Goal: Task Accomplishment & Management: Manage account settings

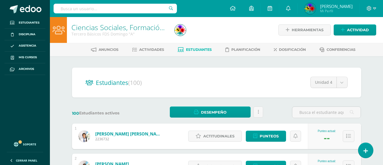
click at [151, 49] on span "Actividades" at bounding box center [151, 49] width 25 height 4
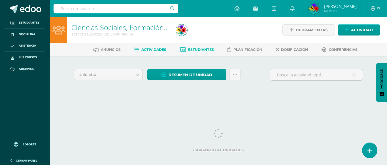
click at [195, 50] on span "Estudiantes" at bounding box center [201, 49] width 26 height 4
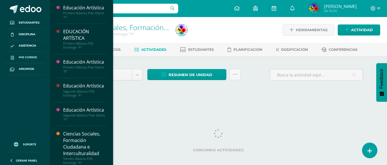
click at [34, 56] on span "Mis cursos" at bounding box center [28, 57] width 18 height 5
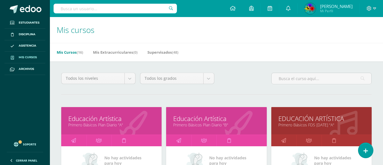
click at [88, 118] on link "Educación Artística" at bounding box center [111, 118] width 86 height 9
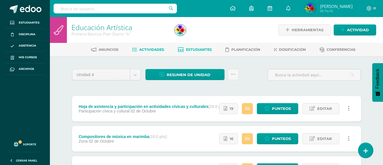
click at [201, 50] on span "Estudiantes" at bounding box center [199, 49] width 26 height 4
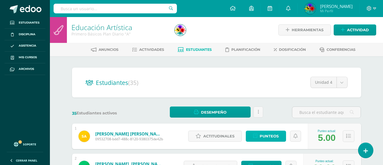
click at [267, 135] on span "Punteos" at bounding box center [269, 136] width 19 height 10
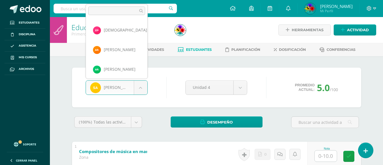
scroll to position [543, 0]
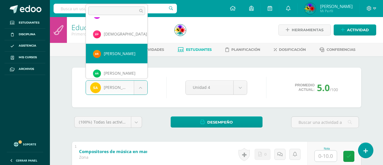
select select "8582"
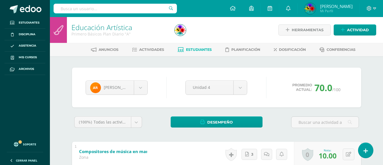
click at [197, 50] on span "Estudiantes" at bounding box center [199, 49] width 26 height 4
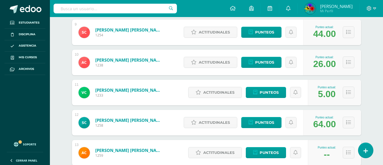
scroll to position [348, 0]
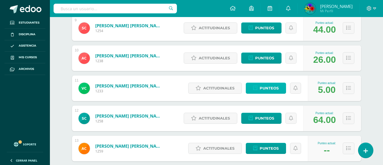
click at [266, 90] on span "Punteos" at bounding box center [269, 88] width 19 height 10
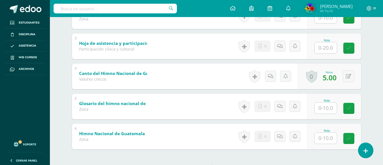
scroll to position [177, 0]
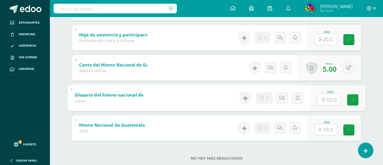
click at [326, 99] on input "text" at bounding box center [328, 99] width 23 height 11
type input "5"
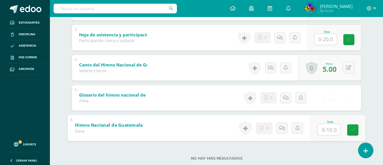
type input "5"
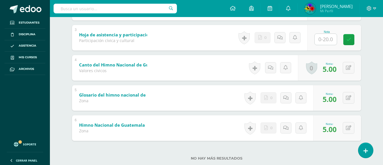
click at [325, 42] on input "text" at bounding box center [326, 39] width 22 height 11
type input "20"
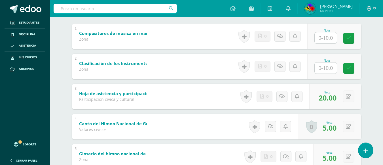
scroll to position [117, 0]
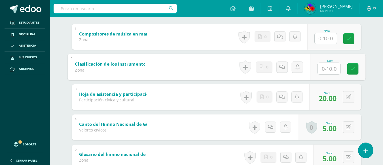
click at [327, 69] on input "text" at bounding box center [328, 68] width 23 height 11
type input "5"
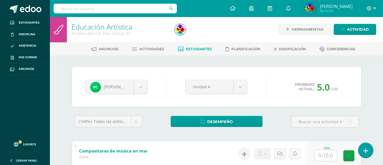
scroll to position [0, 0]
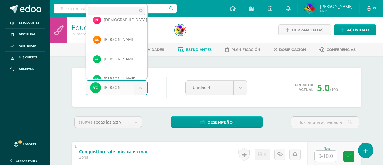
scroll to position [546, 0]
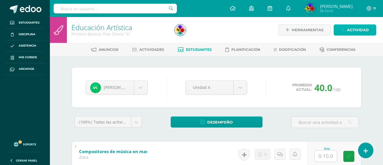
click at [353, 33] on span "Actividad" at bounding box center [358, 30] width 22 height 10
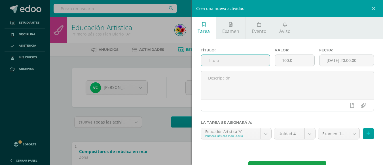
click at [224, 59] on input "text" at bounding box center [235, 60] width 69 height 11
type input "Evaluación"
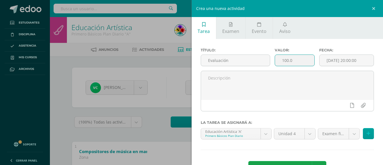
drag, startPoint x: 298, startPoint y: 59, endPoint x: 282, endPoint y: 59, distance: 16.2
click at [282, 59] on input "100.0" at bounding box center [294, 60] width 39 height 11
type input "1"
type input "30"
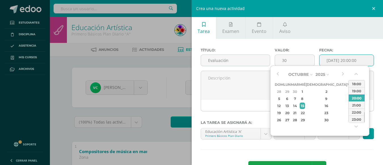
click at [340, 63] on input "[DATE] 20:00:00" at bounding box center [346, 60] width 54 height 11
click at [305, 105] on div "15" at bounding box center [302, 105] width 5 height 7
type input "2025-10-15 20:00"
click at [358, 96] on div "20:00" at bounding box center [357, 97] width 16 height 7
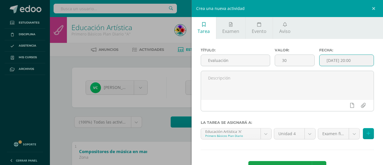
scroll to position [21, 0]
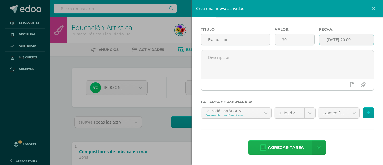
click at [281, 148] on span "Agregar tarea" at bounding box center [286, 147] width 36 height 14
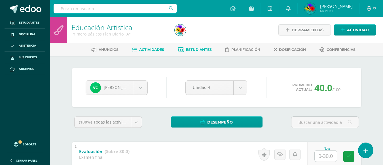
click at [154, 51] on span "Actividades" at bounding box center [151, 49] width 25 height 4
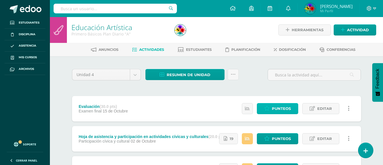
click at [282, 108] on span "Punteos" at bounding box center [281, 108] width 19 height 10
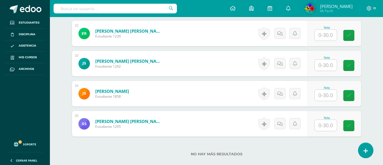
scroll to position [1110, 0]
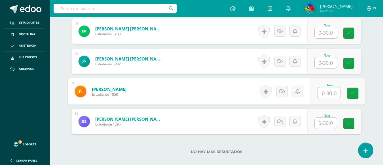
click at [326, 90] on input "text" at bounding box center [328, 92] width 23 height 11
type input "30"
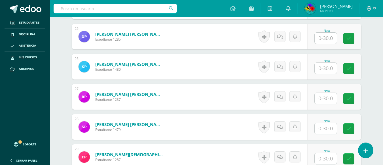
scroll to position [891, 0]
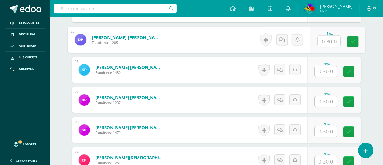
click at [328, 39] on input "text" at bounding box center [328, 41] width 23 height 11
type input "30"
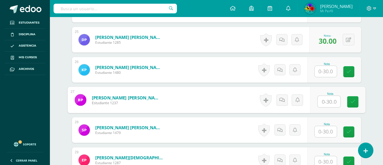
click at [324, 103] on input "text" at bounding box center [328, 101] width 23 height 11
type input "28"
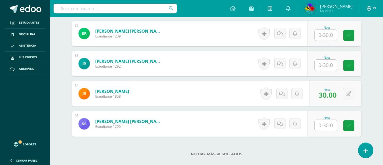
scroll to position [1110, 0]
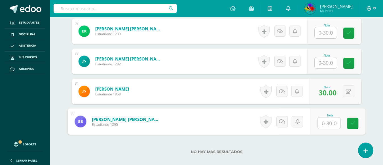
click at [328, 124] on input "text" at bounding box center [328, 122] width 23 height 11
type input "16"
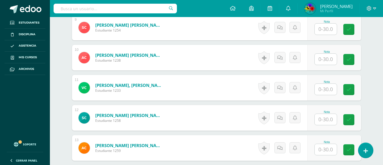
scroll to position [425, 0]
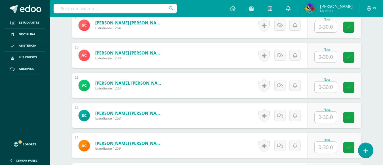
click at [324, 88] on input "text" at bounding box center [326, 86] width 22 height 11
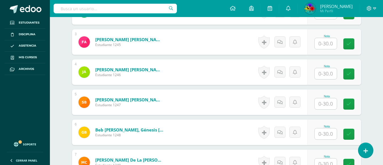
scroll to position [192, 0]
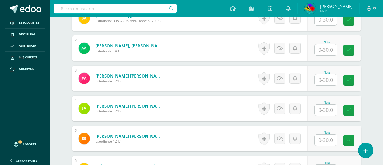
type input "16"
click at [328, 52] on input "text" at bounding box center [328, 49] width 23 height 11
type input "20"
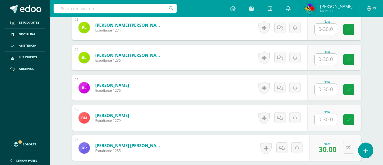
scroll to position [790, 0]
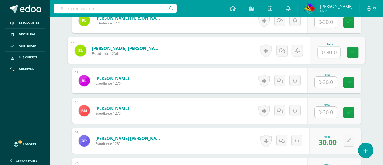
click at [327, 52] on input "text" at bounding box center [328, 51] width 23 height 11
type input "8"
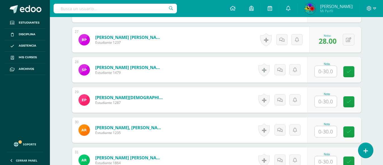
scroll to position [949, 0]
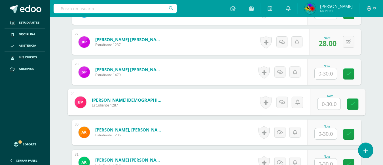
click at [331, 103] on input "text" at bounding box center [328, 103] width 23 height 11
type input "18"
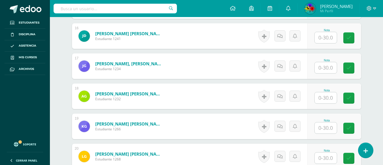
scroll to position [632, 0]
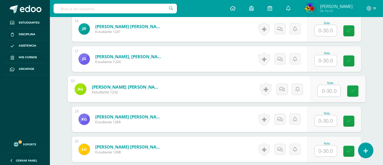
click at [326, 90] on input "text" at bounding box center [328, 90] width 23 height 11
type input "10"
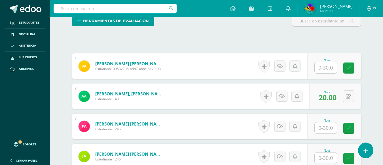
scroll to position [141, 0]
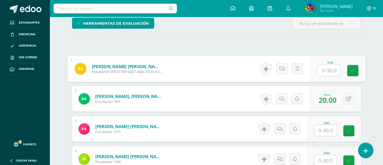
click at [323, 68] on input "text" at bounding box center [328, 70] width 23 height 11
type input "16"
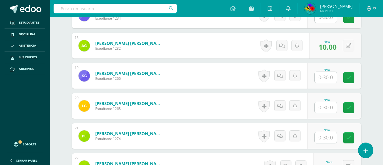
scroll to position [680, 0]
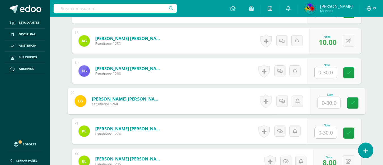
click at [323, 104] on input "text" at bounding box center [328, 102] width 23 height 11
type input "8"
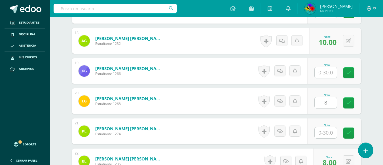
click at [362, 102] on div "¿Estás seguro que quieres eliminar esta actividad? Esto borrará la actividad y …" at bounding box center [217, 3] width 294 height 1230
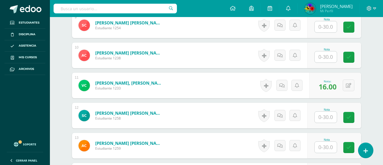
scroll to position [427, 0]
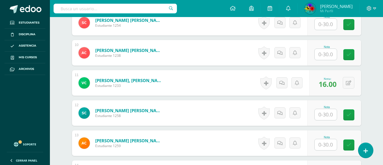
click at [328, 55] on input "text" at bounding box center [326, 54] width 22 height 11
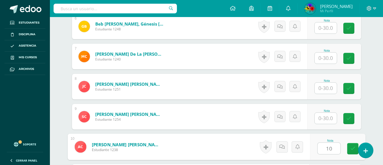
scroll to position [321, 0]
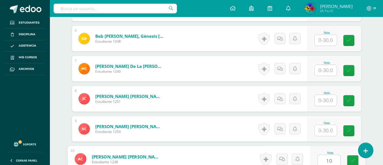
type input "10"
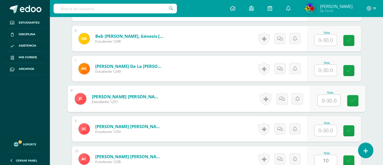
click at [323, 99] on input "text" at bounding box center [328, 100] width 23 height 11
type input "14"
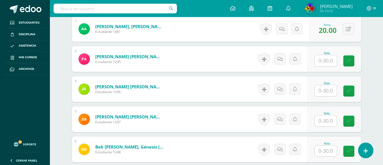
scroll to position [213, 0]
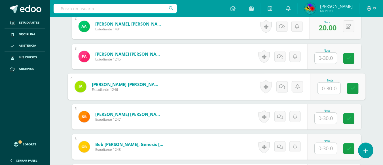
click at [332, 86] on input "text" at bounding box center [328, 87] width 23 height 11
type input "14"
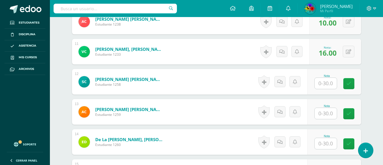
scroll to position [461, 0]
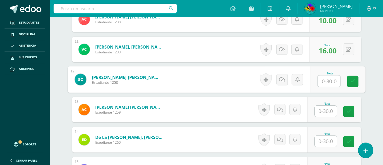
click at [329, 80] on input "text" at bounding box center [328, 80] width 23 height 11
type input "30"
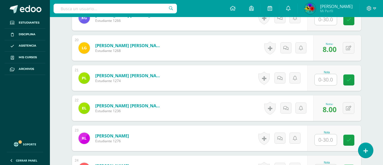
scroll to position [747, 0]
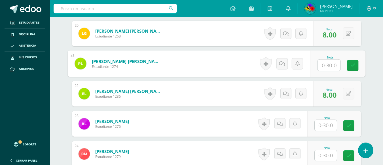
click at [324, 65] on input "text" at bounding box center [328, 65] width 23 height 11
type input "30"
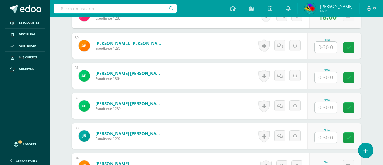
scroll to position [1033, 0]
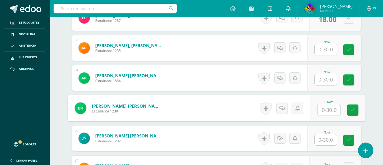
click at [329, 111] on input "text" at bounding box center [328, 109] width 23 height 11
type input "30"
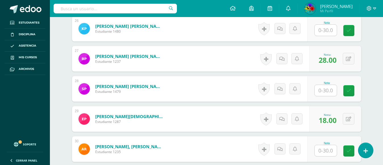
scroll to position [927, 0]
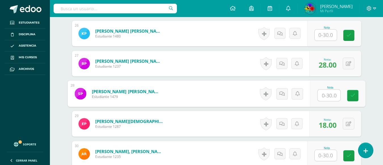
click at [329, 96] on input "text" at bounding box center [328, 95] width 23 height 11
type input "30"
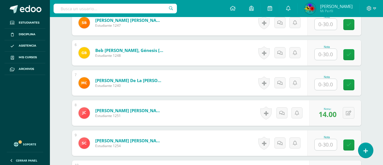
scroll to position [271, 0]
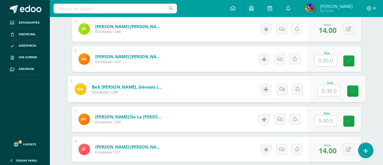
click at [328, 89] on input "text" at bounding box center [328, 90] width 23 height 11
type input "10"
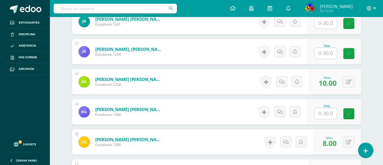
scroll to position [634, 0]
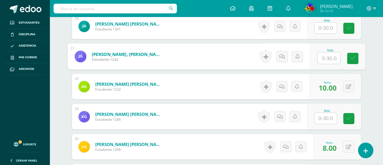
click at [331, 57] on input "text" at bounding box center [328, 57] width 23 height 11
type input "18"
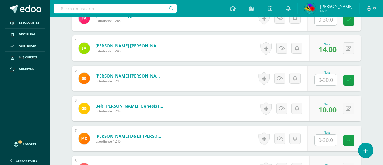
scroll to position [249, 0]
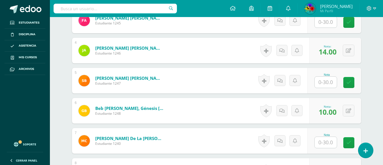
click at [327, 83] on input "text" at bounding box center [326, 82] width 22 height 11
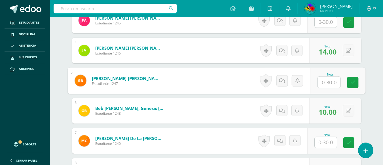
type input "8"
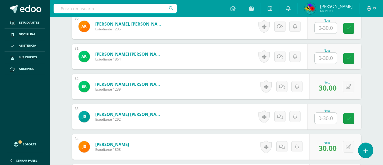
scroll to position [1060, 0]
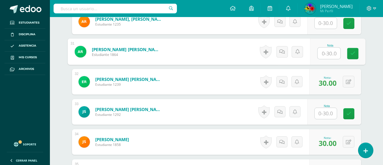
click at [327, 54] on input "text" at bounding box center [328, 53] width 23 height 11
type input "14"
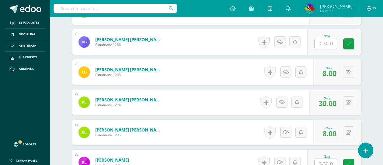
scroll to position [571, 0]
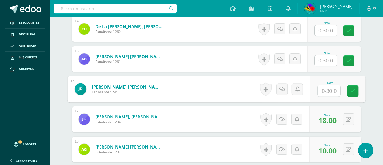
click at [328, 89] on input "text" at bounding box center [328, 90] width 23 height 11
type input "30"
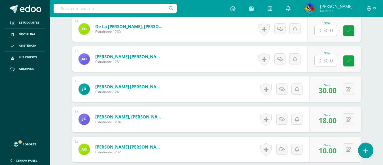
scroll to position [552, 0]
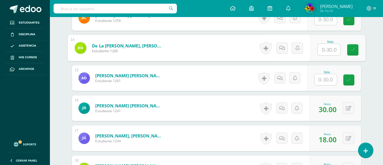
click at [329, 49] on input "text" at bounding box center [328, 49] width 23 height 11
type input "16"
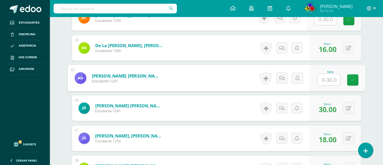
type input "8"
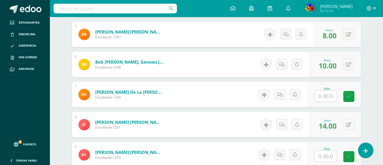
scroll to position [298, 0]
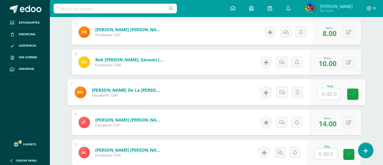
click at [326, 95] on input "text" at bounding box center [328, 93] width 23 height 11
type input "12"
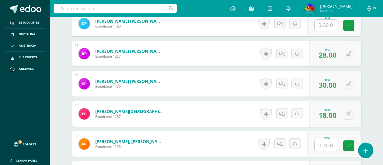
scroll to position [940, 0]
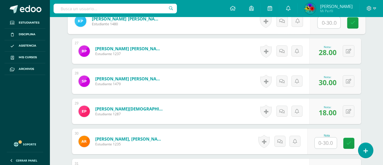
click at [328, 23] on input "text" at bounding box center [328, 22] width 23 height 11
type input "26"
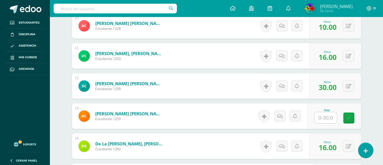
scroll to position [459, 0]
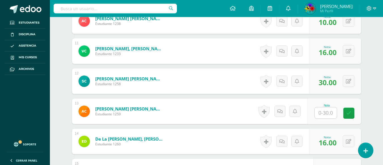
click at [323, 114] on input "text" at bounding box center [326, 112] width 22 height 11
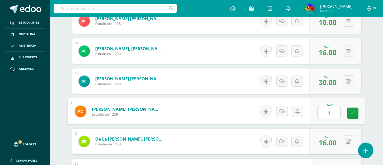
type input "14"
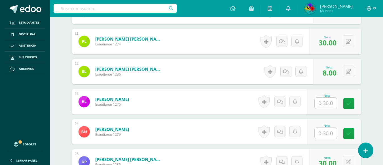
scroll to position [772, 0]
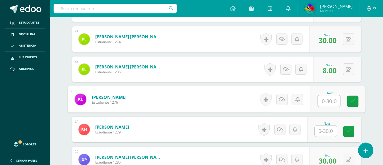
click at [331, 102] on input "text" at bounding box center [328, 100] width 23 height 11
type input "30"
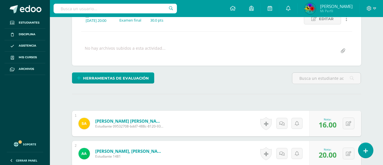
scroll to position [156, 0]
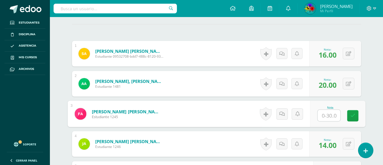
click at [330, 113] on input "text" at bounding box center [328, 115] width 23 height 11
type input "20"
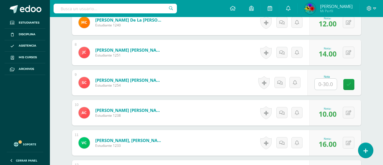
scroll to position [375, 0]
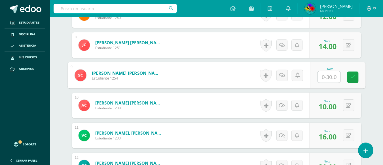
click at [332, 75] on input "text" at bounding box center [328, 76] width 23 height 11
type input "14"
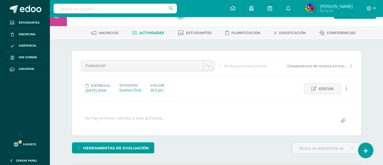
scroll to position [0, 0]
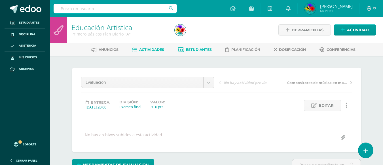
click at [198, 48] on span "Estudiantes" at bounding box center [199, 49] width 26 height 4
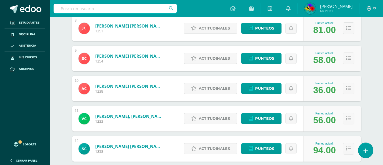
scroll to position [321, 0]
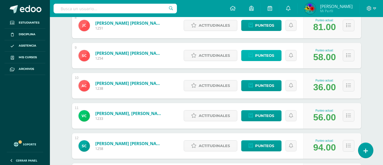
click at [266, 56] on span "Punteos" at bounding box center [264, 55] width 19 height 10
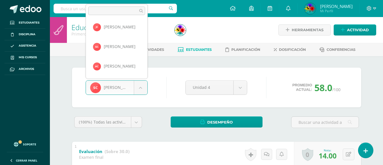
scroll to position [140, 0]
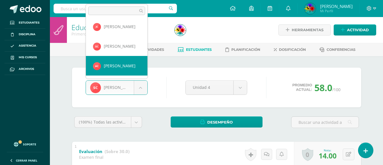
select select "8585"
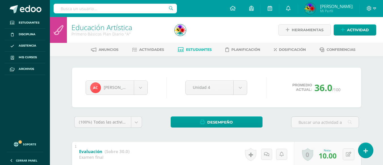
click at [200, 50] on span "Estudiantes" at bounding box center [199, 49] width 26 height 4
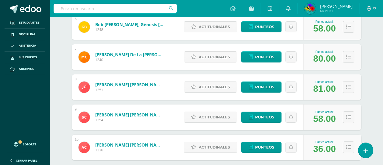
scroll to position [290, 0]
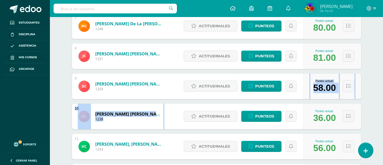
drag, startPoint x: 382, startPoint y: 86, endPoint x: 387, endPoint y: 120, distance: 33.8
click at [383, 120] on html "Estudiantes Disciplina Asistencia Mis cursos Archivos Soporte Ayuda Reportar un…" at bounding box center [191, 87] width 383 height 755
click at [372, 86] on div "Estudiantes (35) Unidad 4 Unidad 4 Unidad 3 Unidad 2 Unidad 1 35 Estudiantes ac…" at bounding box center [217, 115] width 312 height 699
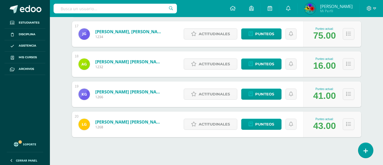
scroll to position [591, 0]
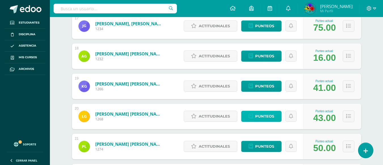
click at [270, 118] on span "Punteos" at bounding box center [264, 116] width 19 height 10
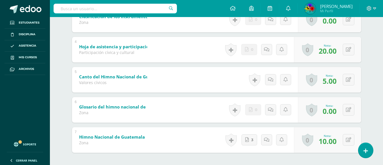
scroll to position [196, 0]
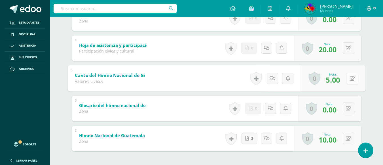
click at [349, 81] on button at bounding box center [352, 78] width 12 height 12
type input "10"
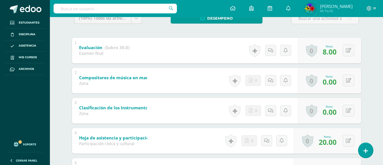
scroll to position [109, 0]
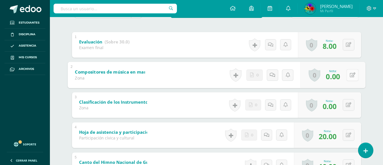
click at [348, 74] on button at bounding box center [352, 75] width 12 height 12
type input "10"
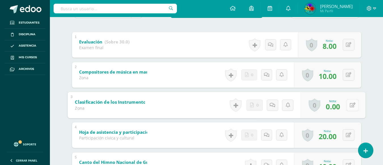
click at [349, 104] on button at bounding box center [352, 105] width 12 height 12
type input "10"
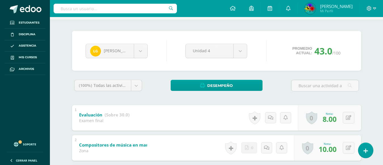
scroll to position [37, 0]
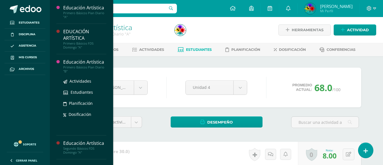
click at [85, 63] on div "Educación Artística" at bounding box center [84, 62] width 43 height 7
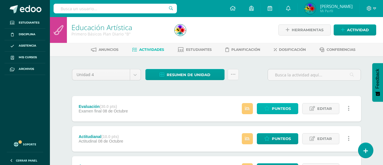
click at [276, 110] on span "Punteos" at bounding box center [281, 108] width 19 height 10
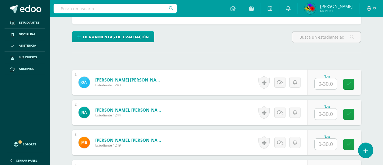
scroll to position [137, 0]
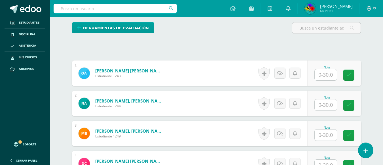
click at [325, 78] on input "text" at bounding box center [326, 74] width 22 height 11
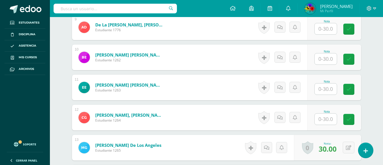
scroll to position [414, 0]
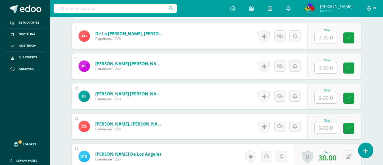
click at [328, 69] on input "text" at bounding box center [326, 67] width 22 height 11
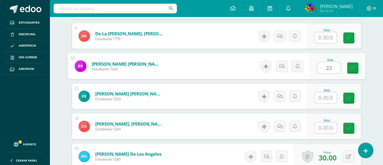
type input "22"
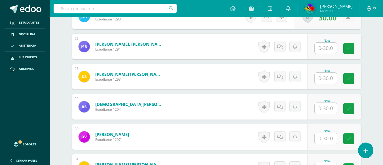
scroll to position [922, 0]
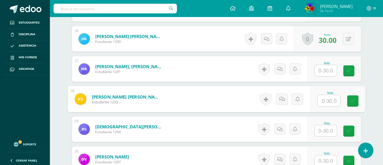
click at [329, 98] on input "text" at bounding box center [328, 100] width 23 height 11
type input "18"
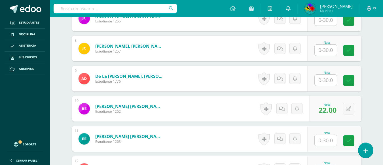
scroll to position [376, 0]
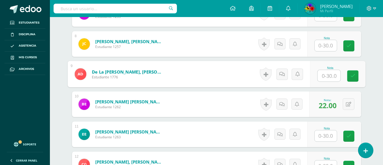
click at [332, 77] on input "text" at bounding box center [328, 75] width 23 height 11
type input "12"
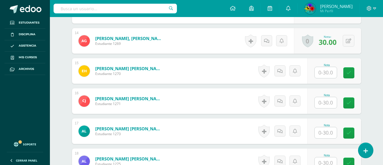
scroll to position [562, 0]
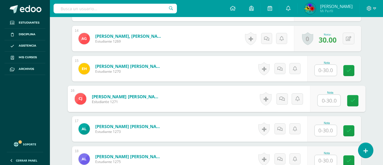
click at [329, 102] on input "text" at bounding box center [328, 100] width 23 height 11
type input "16"
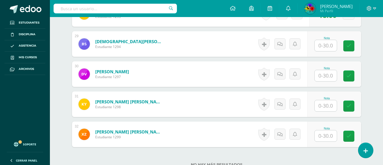
scroll to position [985, 0]
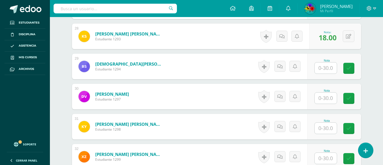
click at [324, 68] on input "text" at bounding box center [326, 67] width 22 height 11
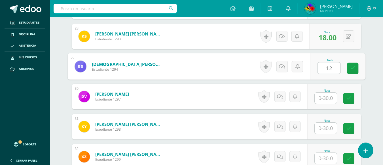
type input "12"
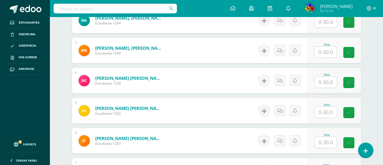
scroll to position [222, 0]
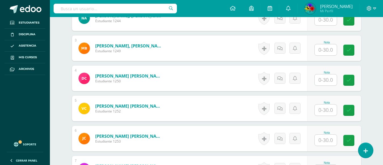
click at [330, 147] on div "Nota" at bounding box center [334, 139] width 54 height 26
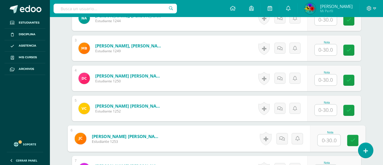
click at [329, 139] on input "text" at bounding box center [328, 139] width 23 height 11
type input "10"
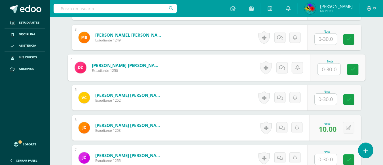
click at [328, 73] on input "text" at bounding box center [328, 68] width 23 height 11
type input "30"
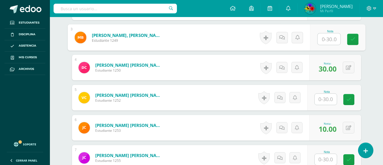
click at [325, 41] on input "text" at bounding box center [328, 38] width 23 height 11
type input "8"
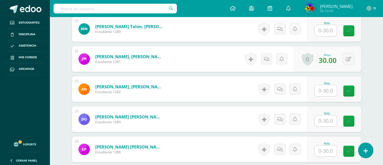
scroll to position [756, 0]
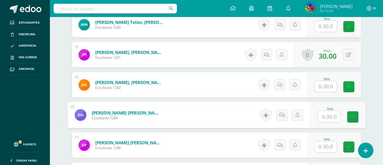
click at [327, 116] on input "text" at bounding box center [328, 116] width 23 height 11
type input "14"
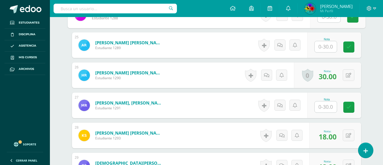
scroll to position [890, 0]
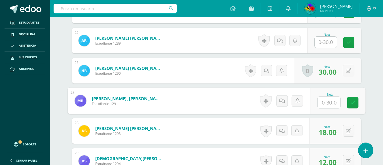
click at [329, 102] on input "text" at bounding box center [328, 102] width 23 height 11
type input "16"
click at [353, 104] on icon at bounding box center [352, 102] width 5 height 5
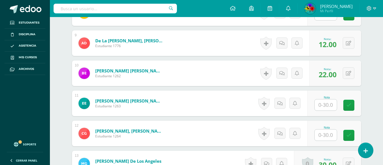
scroll to position [409, 0]
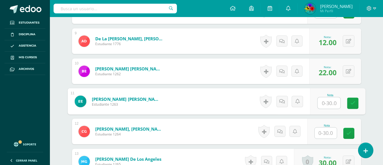
click at [331, 104] on input "text" at bounding box center [328, 102] width 23 height 11
type input "16"
click at [356, 104] on link at bounding box center [352, 103] width 11 height 11
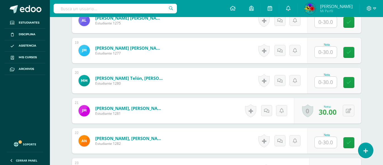
scroll to position [698, 0]
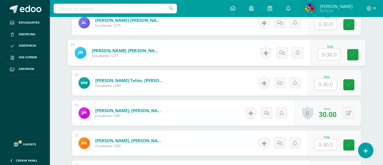
click at [324, 55] on input "text" at bounding box center [328, 54] width 23 height 11
type input "18"
click at [351, 57] on icon at bounding box center [352, 54] width 5 height 5
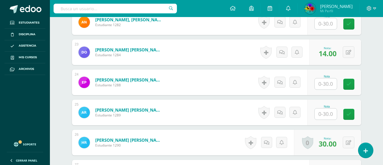
scroll to position [817, 0]
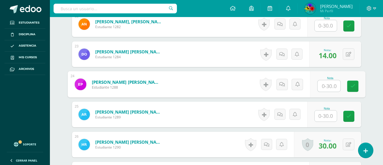
click at [328, 86] on input "text" at bounding box center [328, 85] width 23 height 11
type input "12"
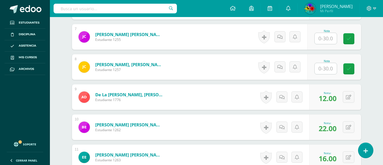
scroll to position [358, 0]
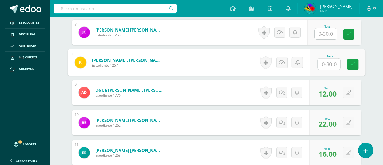
click at [329, 64] on input "text" at bounding box center [328, 63] width 23 height 11
type input "16"
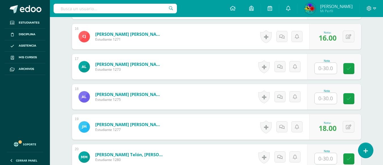
scroll to position [631, 0]
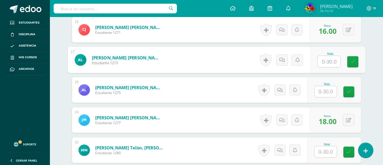
click at [327, 59] on input "text" at bounding box center [328, 61] width 23 height 11
type input "14"
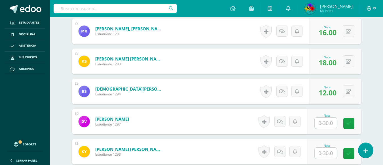
scroll to position [1054, 0]
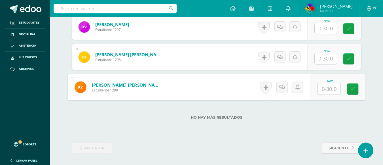
click at [327, 89] on input "text" at bounding box center [328, 88] width 23 height 11
type input "16"
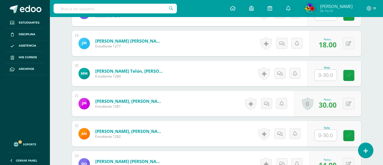
scroll to position [705, 0]
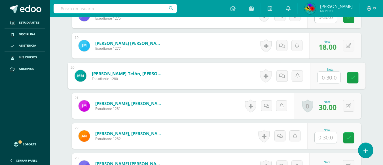
click at [329, 76] on input "text" at bounding box center [328, 77] width 23 height 11
type input "16"
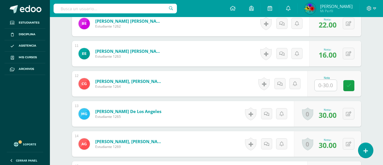
scroll to position [461, 0]
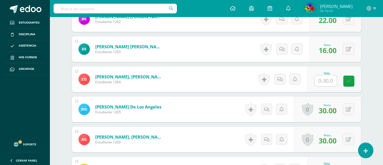
click at [330, 88] on div "Nota" at bounding box center [334, 79] width 54 height 26
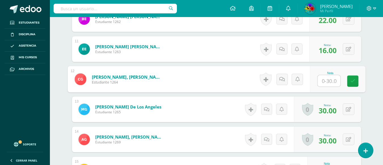
click at [327, 80] on input "text" at bounding box center [328, 80] width 23 height 11
type input "10"
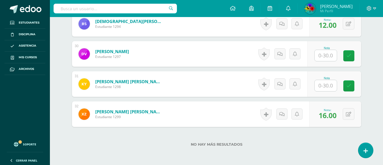
scroll to position [1029, 0]
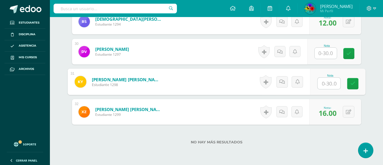
click at [325, 85] on input "text" at bounding box center [328, 83] width 23 height 11
type input "28"
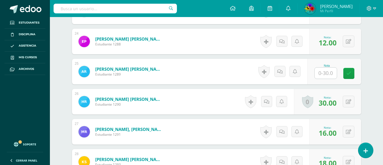
scroll to position [862, 0]
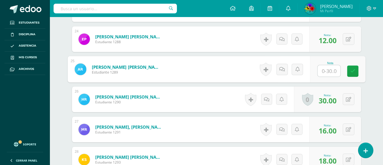
click at [323, 72] on input "text" at bounding box center [328, 70] width 23 height 11
type input "24"
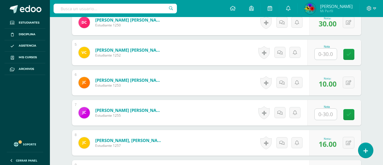
scroll to position [266, 0]
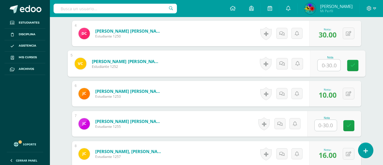
click at [325, 65] on input "text" at bounding box center [328, 65] width 23 height 11
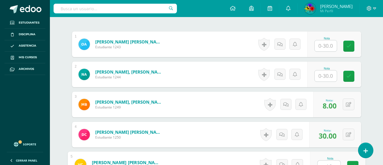
scroll to position [157, 0]
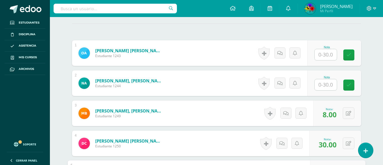
type input "18"
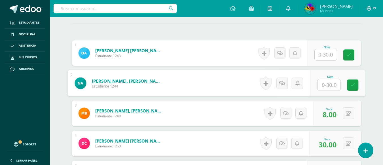
click at [325, 82] on input "text" at bounding box center [328, 84] width 23 height 11
type input "14"
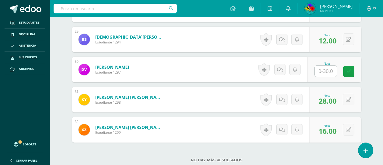
scroll to position [1009, 0]
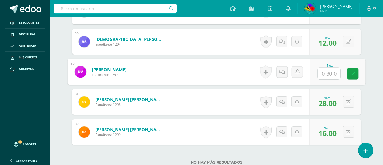
click at [327, 70] on input "text" at bounding box center [328, 73] width 23 height 11
type input "10"
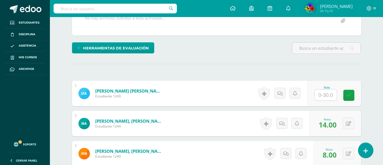
scroll to position [121, 0]
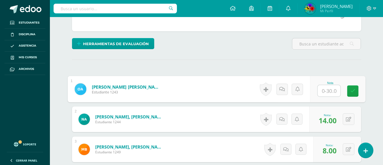
click at [327, 90] on input "text" at bounding box center [328, 90] width 23 height 11
type input "26"
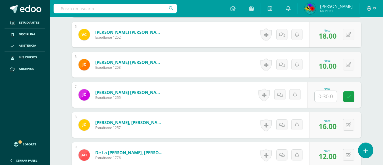
scroll to position [304, 0]
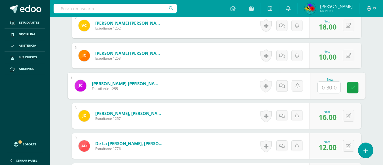
click at [327, 88] on input "text" at bounding box center [328, 87] width 23 height 11
type input "26"
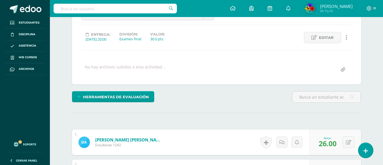
scroll to position [0, 0]
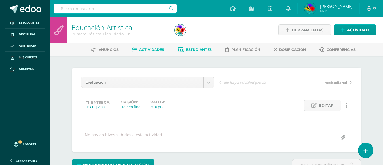
click at [197, 51] on span "Estudiantes" at bounding box center [199, 49] width 26 height 4
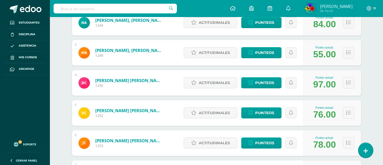
scroll to position [287, 0]
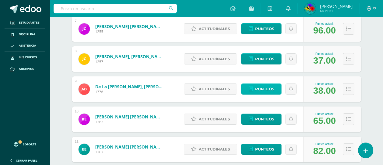
click at [268, 90] on span "Punteos" at bounding box center [264, 89] width 19 height 10
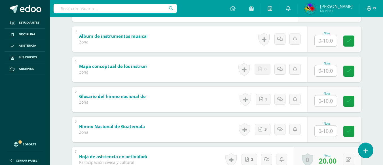
scroll to position [178, 0]
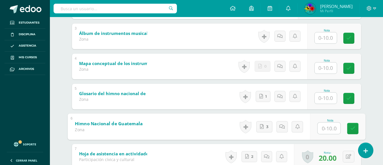
click at [323, 129] on input "text" at bounding box center [328, 127] width 23 height 11
type input "7"
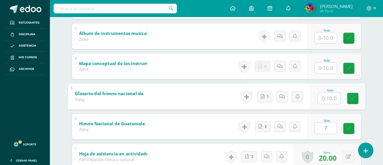
click at [329, 100] on input "text" at bounding box center [328, 97] width 23 height 11
type input "7"
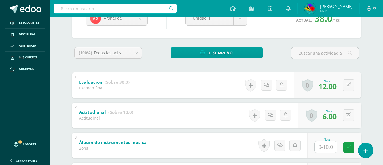
scroll to position [58, 0]
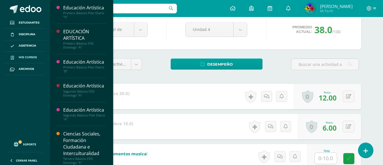
click at [25, 59] on span "Mis cursos" at bounding box center [28, 57] width 18 height 5
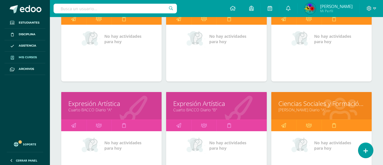
scroll to position [441, 0]
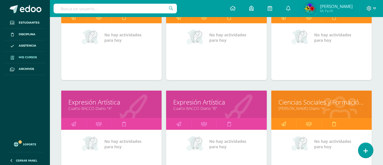
click at [199, 102] on link "Expresión Artística" at bounding box center [216, 102] width 86 height 9
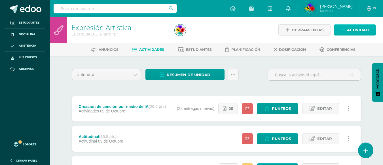
click at [350, 30] on span "Actividad" at bounding box center [358, 30] width 22 height 10
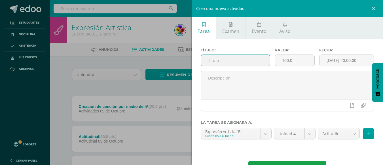
click at [221, 59] on input "text" at bounding box center [235, 60] width 69 height 11
click at [149, 22] on div "Crea una nueva actividad Tarea Examen Evento Aviso Título: Valor: 100.0 Fecha: …" at bounding box center [191, 82] width 383 height 165
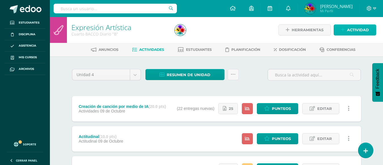
click at [349, 34] on span "Actividad" at bounding box center [358, 30] width 22 height 10
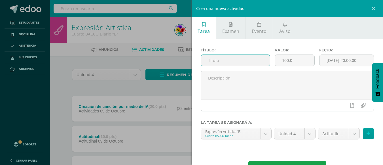
click at [249, 60] on input "text" at bounding box center [235, 60] width 69 height 11
type input "Evaluaciones"
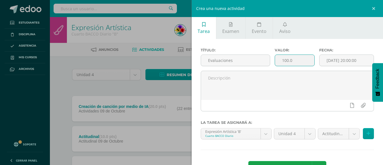
drag, startPoint x: 295, startPoint y: 62, endPoint x: 270, endPoint y: 63, distance: 25.0
click at [270, 63] on div "Título: Evaluaciones Valor: 100.0 Fecha: 2025-10-15 20:00:00" at bounding box center [287, 59] width 178 height 23
type input "1"
type input "30"
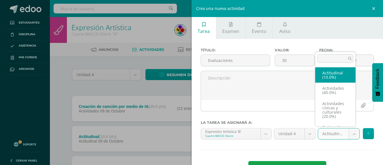
click at [349, 136] on body "Estudiantes Disciplina Asistencia Mis cursos Archivos Soporte Ayuda Reportar un…" at bounding box center [191, 124] width 383 height 249
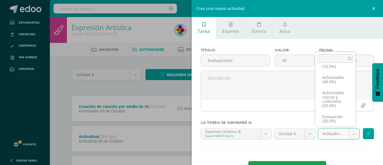
scroll to position [13, 0]
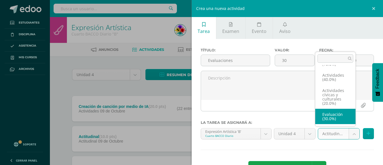
select select "84732"
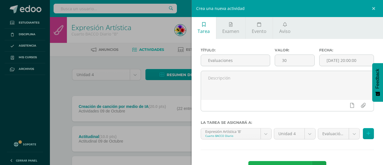
click at [288, 162] on span "Agregar tarea" at bounding box center [286, 168] width 36 height 14
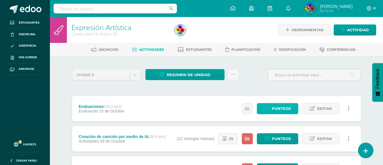
click at [277, 110] on span "Punteos" at bounding box center [281, 108] width 19 height 10
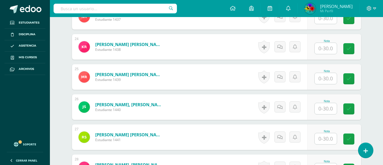
scroll to position [875, 0]
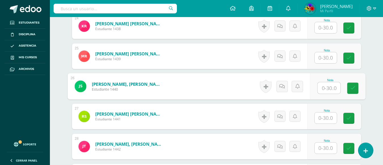
click at [329, 91] on input "text" at bounding box center [328, 87] width 23 height 11
type input "18"
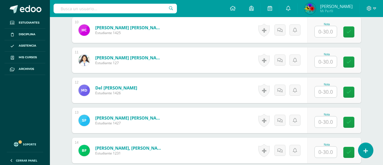
scroll to position [452, 0]
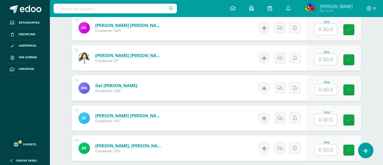
click at [329, 121] on input "text" at bounding box center [326, 119] width 22 height 11
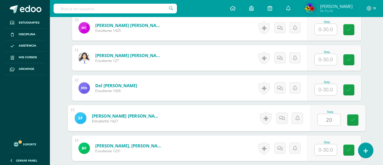
type input "20"
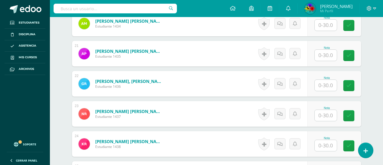
scroll to position [763, 0]
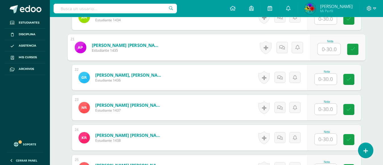
click at [328, 50] on input "text" at bounding box center [328, 48] width 23 height 11
type input "20"
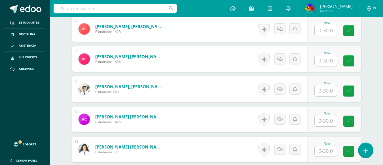
scroll to position [363, 0]
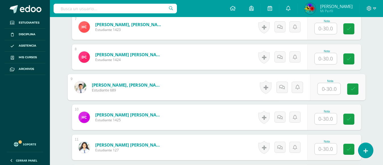
click at [322, 89] on input "text" at bounding box center [328, 88] width 23 height 11
type input "22"
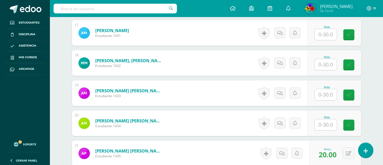
scroll to position [651, 0]
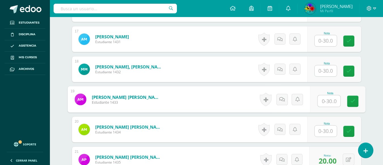
click at [327, 103] on input "text" at bounding box center [328, 100] width 23 height 11
type input "18"
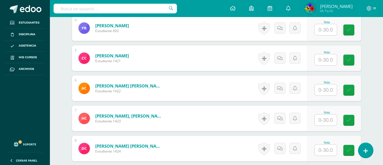
scroll to position [274, 0]
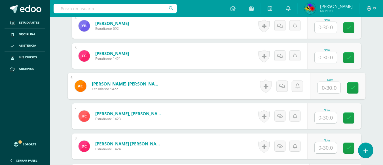
click at [327, 86] on input "text" at bounding box center [328, 87] width 23 height 11
type input "20"
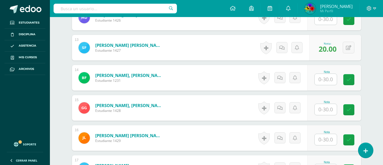
scroll to position [525, 0]
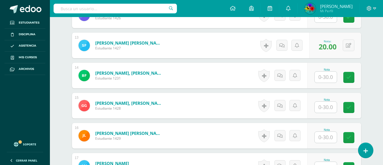
click at [325, 71] on div "Nota" at bounding box center [326, 69] width 25 height 3
click at [329, 79] on input "text" at bounding box center [326, 76] width 22 height 11
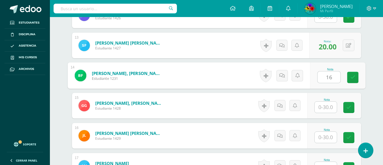
type input "16"
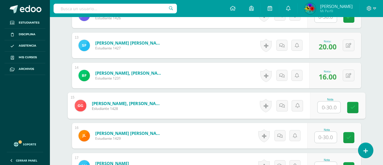
click at [329, 79] on span "16.00" at bounding box center [328, 77] width 18 height 10
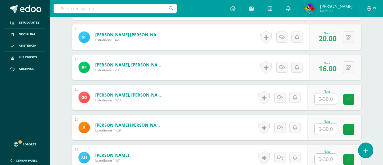
scroll to position [537, 0]
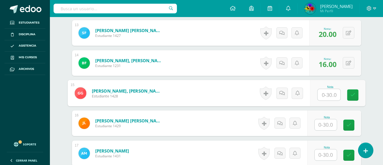
click at [329, 94] on input "text" at bounding box center [328, 94] width 23 height 11
type input "14"
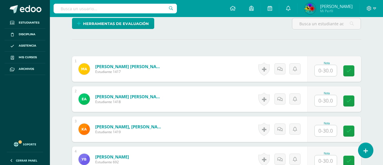
scroll to position [158, 0]
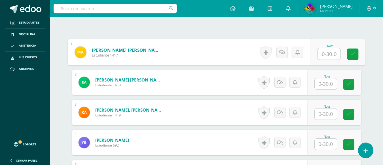
click at [330, 53] on input "text" at bounding box center [328, 53] width 23 height 11
type input "18"
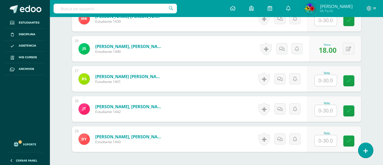
scroll to position [916, 0]
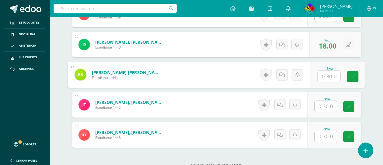
click at [324, 76] on input "text" at bounding box center [328, 76] width 23 height 11
type input "20"
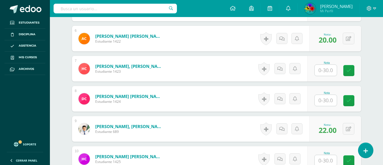
scroll to position [323, 0]
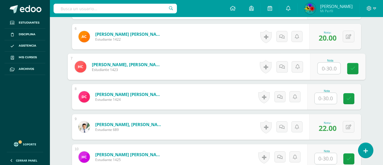
click at [325, 67] on input "text" at bounding box center [328, 68] width 23 height 11
type input "30"
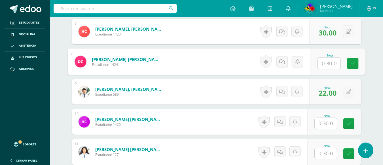
scroll to position [342, 0]
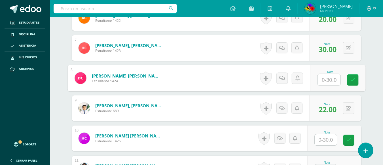
click at [333, 79] on input "text" at bounding box center [328, 79] width 23 height 11
type input "16"
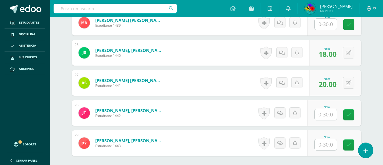
scroll to position [902, 0]
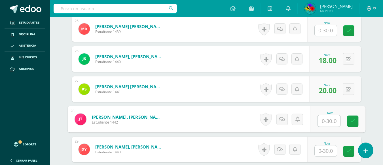
click at [327, 117] on input "text" at bounding box center [328, 120] width 23 height 11
type input "24"
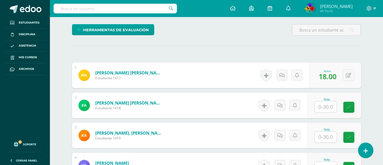
scroll to position [145, 0]
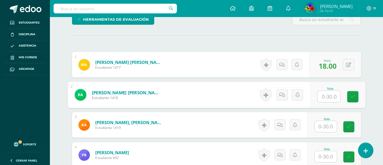
click at [323, 94] on input "text" at bounding box center [328, 96] width 23 height 11
type input "21"
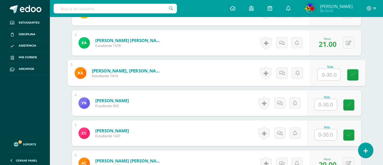
scroll to position [205, 0]
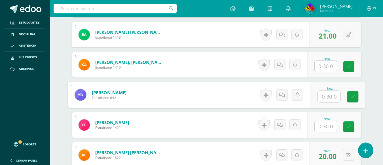
click at [327, 94] on input "text" at bounding box center [328, 96] width 23 height 11
type input "23"
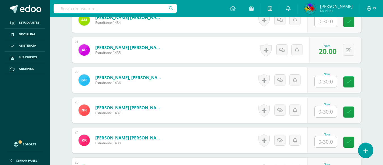
scroll to position [763, 0]
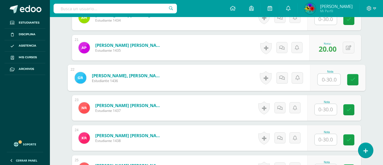
click at [330, 78] on input "text" at bounding box center [328, 79] width 23 height 11
type input "22"
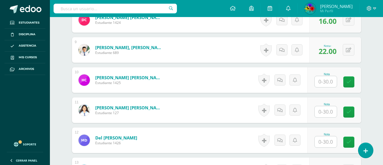
scroll to position [410, 0]
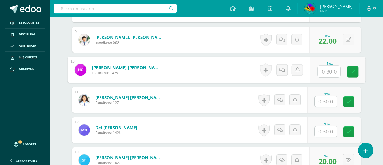
click at [328, 72] on input "text" at bounding box center [328, 71] width 23 height 11
type input "22"
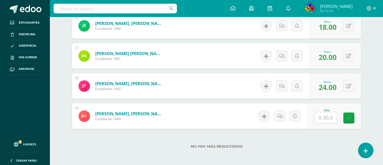
scroll to position [964, 0]
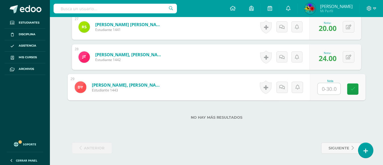
click at [325, 89] on input "text" at bounding box center [328, 88] width 23 height 11
type input "18"
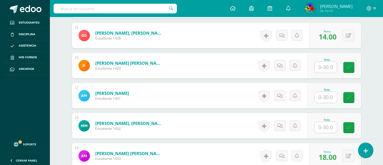
scroll to position [599, 0]
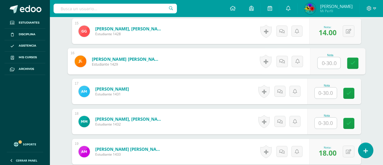
click at [321, 62] on input "text" at bounding box center [328, 62] width 23 height 11
type input "23"
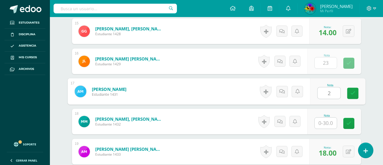
type input "22"
click at [352, 93] on icon at bounding box center [352, 93] width 5 height 5
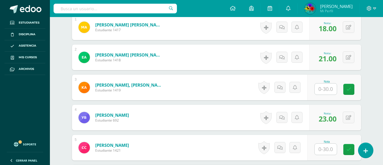
scroll to position [185, 0]
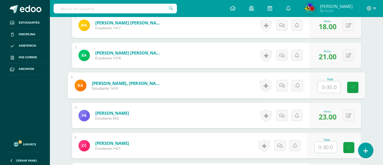
click at [327, 87] on input "text" at bounding box center [328, 86] width 23 height 11
type input "25"
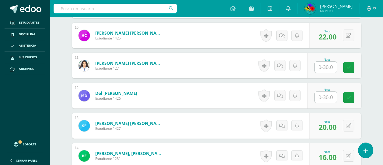
scroll to position [451, 0]
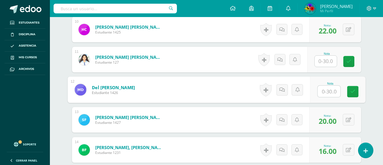
click at [330, 94] on input "text" at bounding box center [328, 91] width 23 height 11
type input "30"
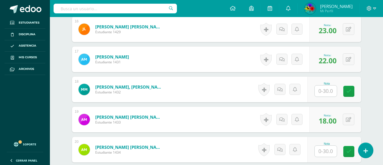
scroll to position [633, 0]
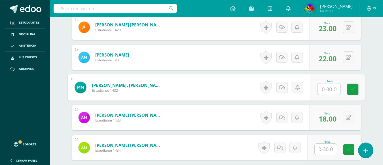
click at [325, 91] on input "text" at bounding box center [328, 88] width 23 height 11
type input "30"
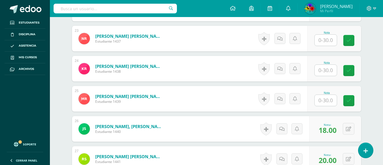
scroll to position [836, 0]
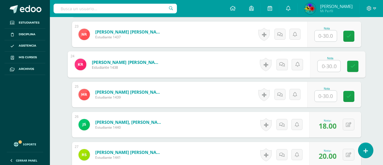
click at [322, 67] on input "text" at bounding box center [328, 65] width 23 height 11
type input "30"
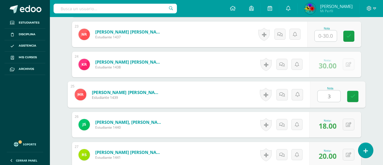
type input "30"
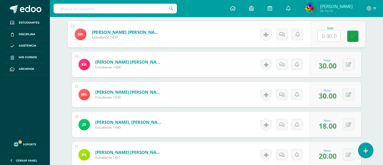
click at [329, 39] on input "text" at bounding box center [328, 35] width 23 height 11
type input "22"
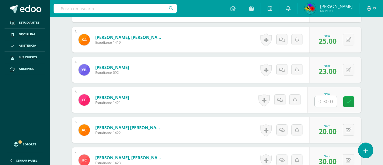
scroll to position [232, 0]
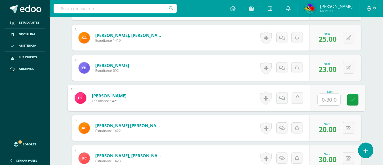
click at [328, 103] on input "text" at bounding box center [328, 99] width 23 height 11
type input "20"
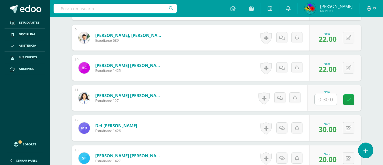
scroll to position [415, 0]
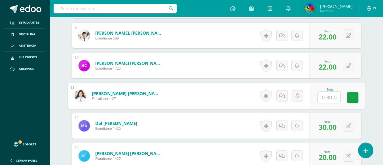
click at [326, 97] on input "text" at bounding box center [328, 97] width 23 height 11
type input "26"
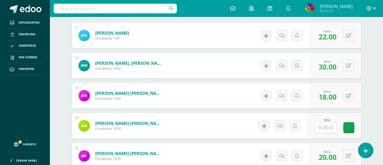
scroll to position [705, 0]
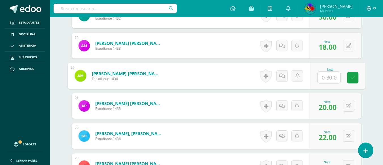
click at [325, 77] on input "text" at bounding box center [328, 77] width 23 height 11
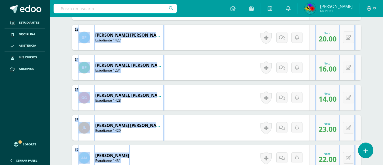
drag, startPoint x: 374, startPoint y: 77, endPoint x: 304, endPoint y: -39, distance: 135.4
click at [304, 0] on html "Estudiantes Disciplina Asistencia Mis cursos Archivos Soporte Ayuda Reportar un…" at bounding box center [191, 31] width 383 height 1129
click at [372, 53] on div "¿Estás seguro que quieres eliminar esta actividad? Esto borrará la actividad y …" at bounding box center [217, 59] width 312 height 1073
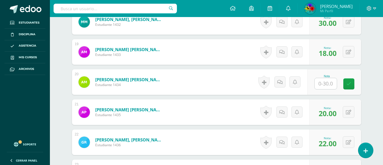
scroll to position [686, 0]
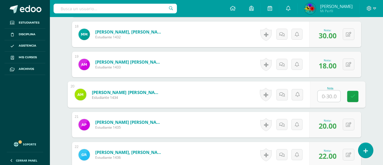
click at [330, 94] on input "text" at bounding box center [328, 95] width 23 height 11
type input "24"
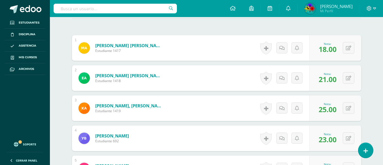
scroll to position [164, 0]
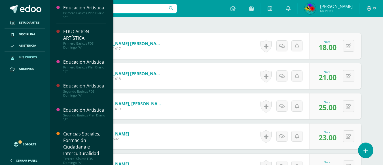
click at [29, 59] on span "Mis cursos" at bounding box center [28, 57] width 18 height 5
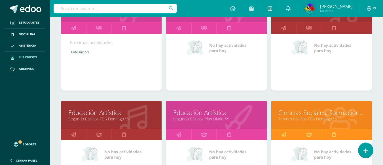
scroll to position [114, 0]
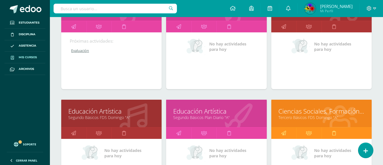
click at [191, 115] on link "Segundo Básicos Plan Diario "A"" at bounding box center [216, 117] width 86 height 5
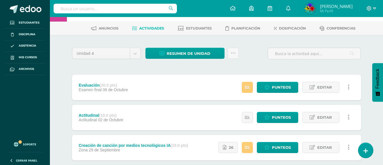
scroll to position [23, 0]
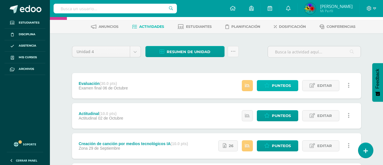
click at [276, 83] on span "Punteos" at bounding box center [281, 85] width 19 height 10
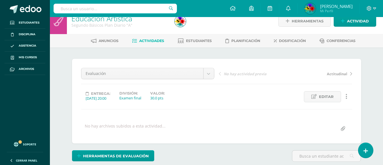
scroll to position [9, 0]
